Goal: Submit feedback/report problem

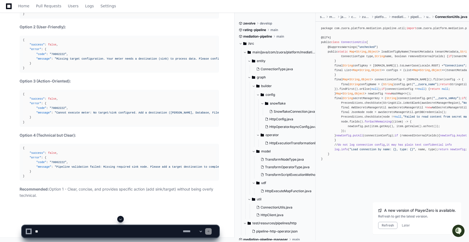
scroll to position [11730, 0]
click at [403, 225] on button "Later" at bounding box center [406, 225] width 8 height 4
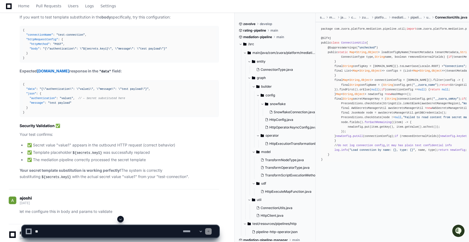
scroll to position [4565, 0]
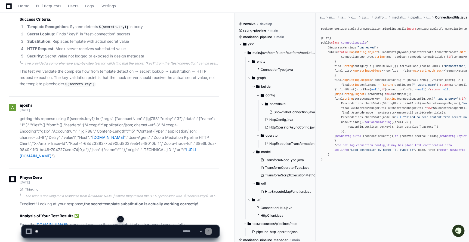
click at [122, 219] on span at bounding box center [120, 219] width 4 height 4
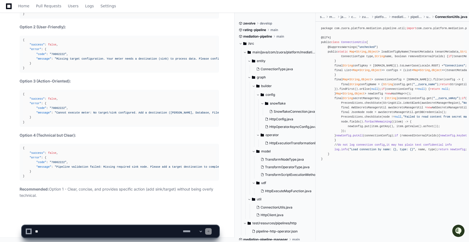
scroll to position [13645, 0]
click at [107, 8] on link "Settings" at bounding box center [107, 6] width 15 height 13
click at [10, 5] on icon at bounding box center [9, 6] width 6 height 6
click at [7, 7] on icon at bounding box center [9, 6] width 6 height 6
click at [46, 231] on textarea at bounding box center [108, 231] width 148 height 12
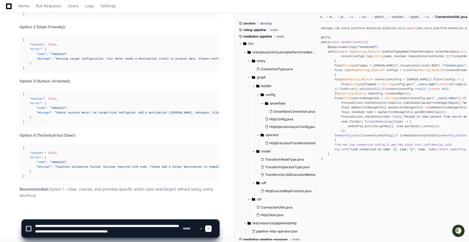
type textarea "**********"
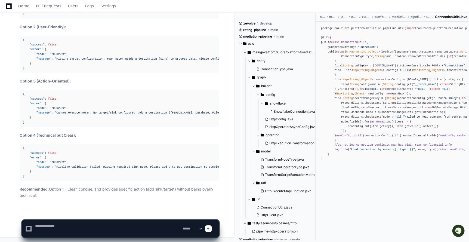
scroll to position [0, 0]
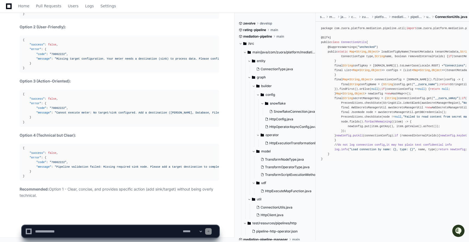
click at [55, 232] on textarea at bounding box center [108, 231] width 148 height 12
click at [39, 229] on textarea at bounding box center [108, 231] width 148 height 12
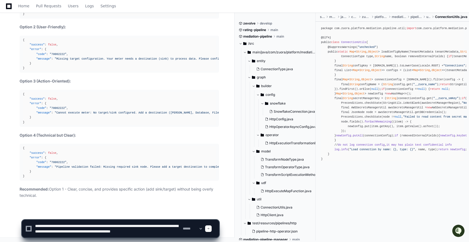
scroll to position [2, 0]
type textarea "**********"
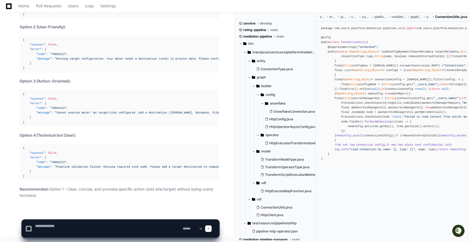
scroll to position [0, 0]
